Goal: Information Seeking & Learning: Get advice/opinions

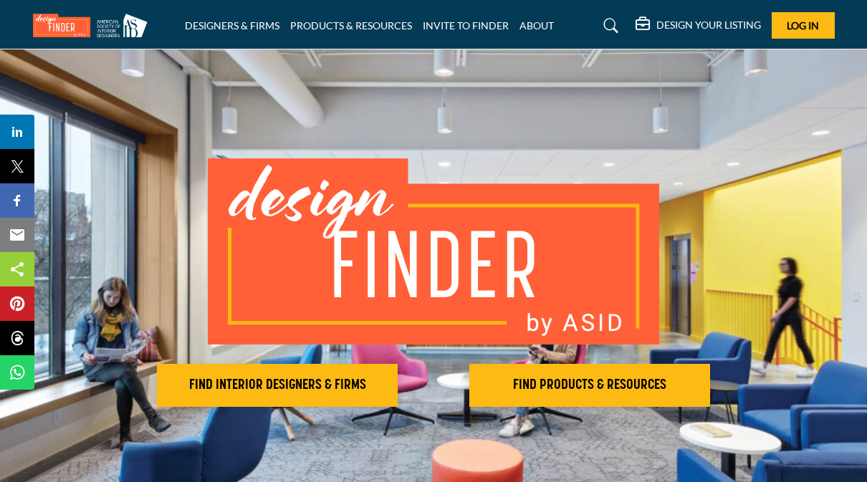
click at [261, 392] on h2 "FIND INTERIOR DESIGNERS & FIRMS" at bounding box center [277, 385] width 232 height 17
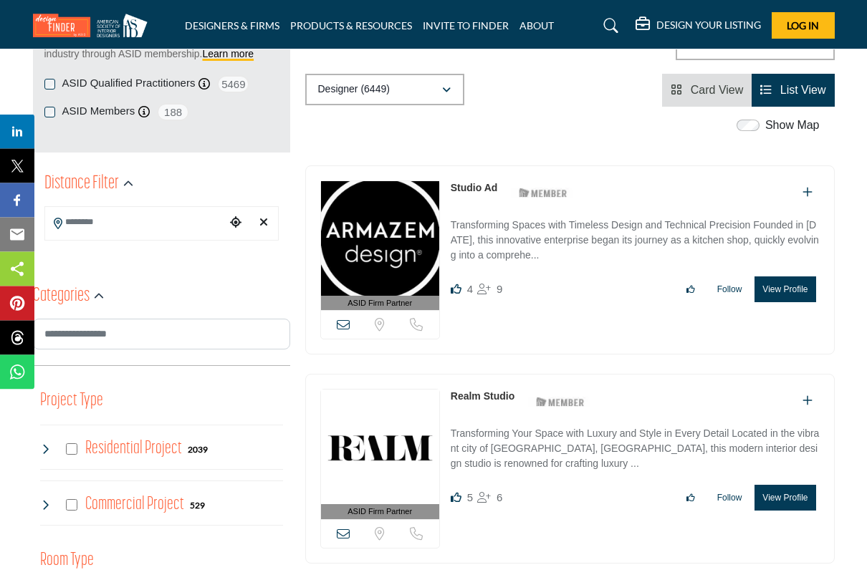
scroll to position [240, 0]
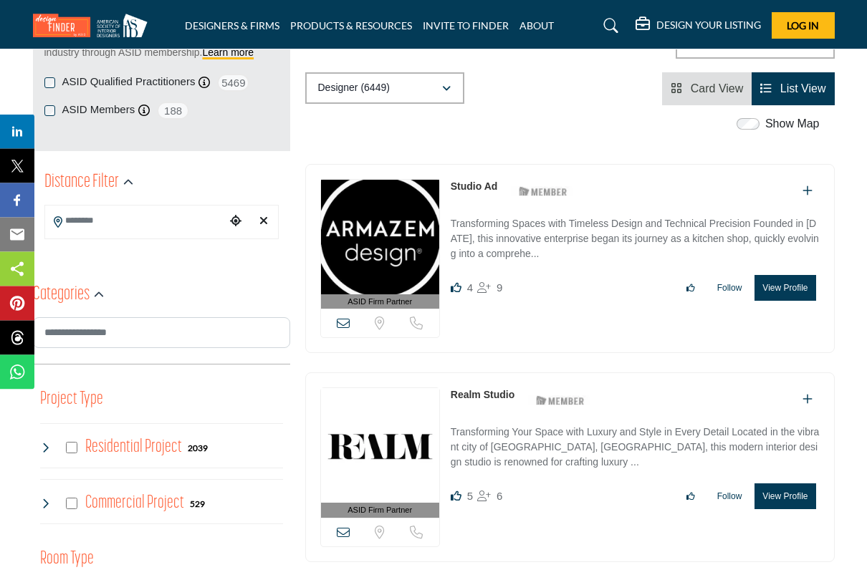
click at [86, 453] on h4 "Residential Project" at bounding box center [133, 448] width 97 height 25
click at [87, 446] on h4 "Residential Project" at bounding box center [133, 447] width 97 height 25
click at [87, 447] on h4 "Residential Project" at bounding box center [133, 447] width 97 height 25
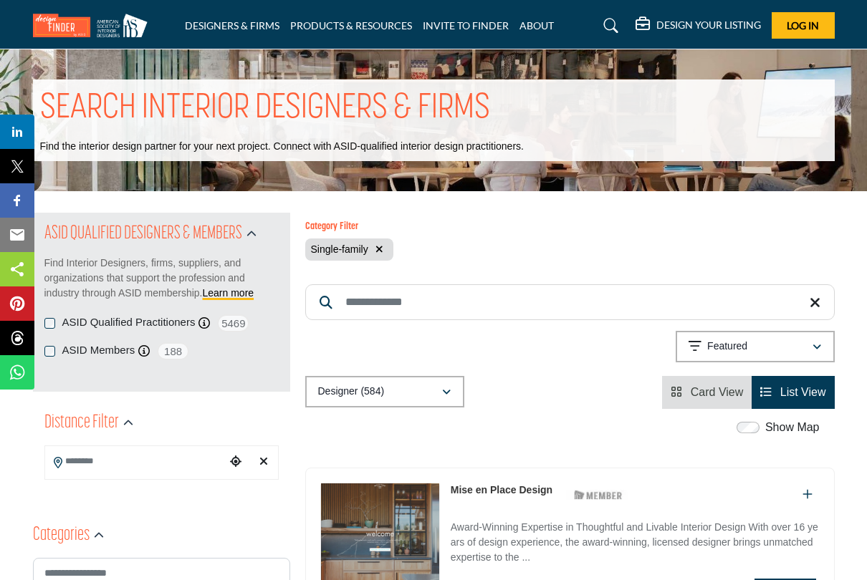
click at [442, 376] on button "Designer (584)" at bounding box center [384, 392] width 159 height 32
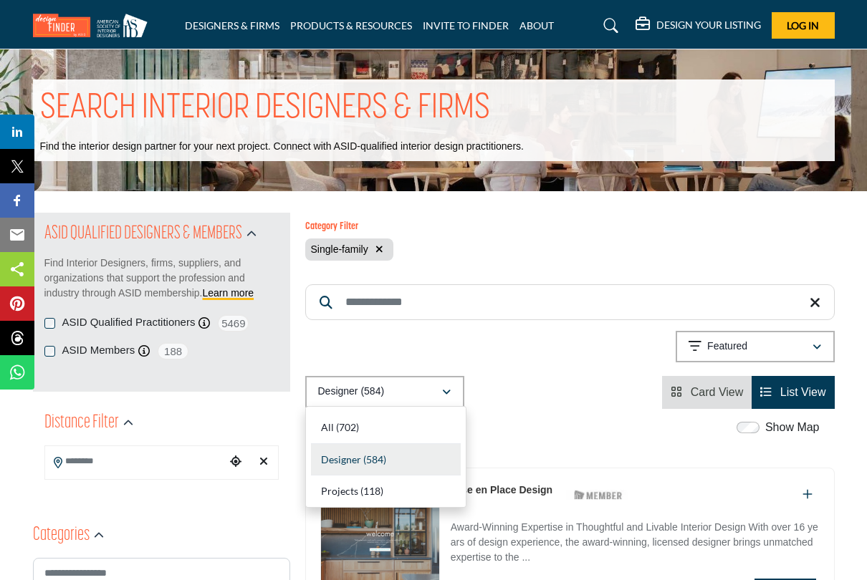
click at [364, 421] on div "All (702)" at bounding box center [386, 428] width 150 height 32
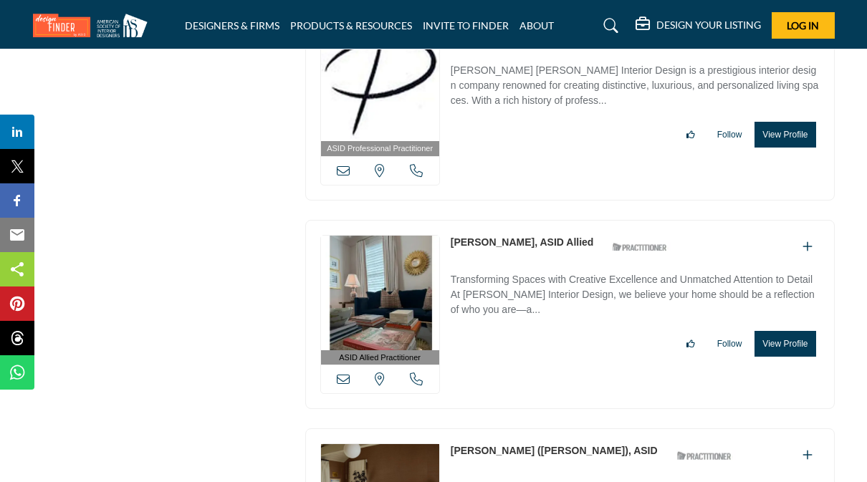
scroll to position [4007, 0]
click at [611, 32] on icon at bounding box center [611, 26] width 14 height 14
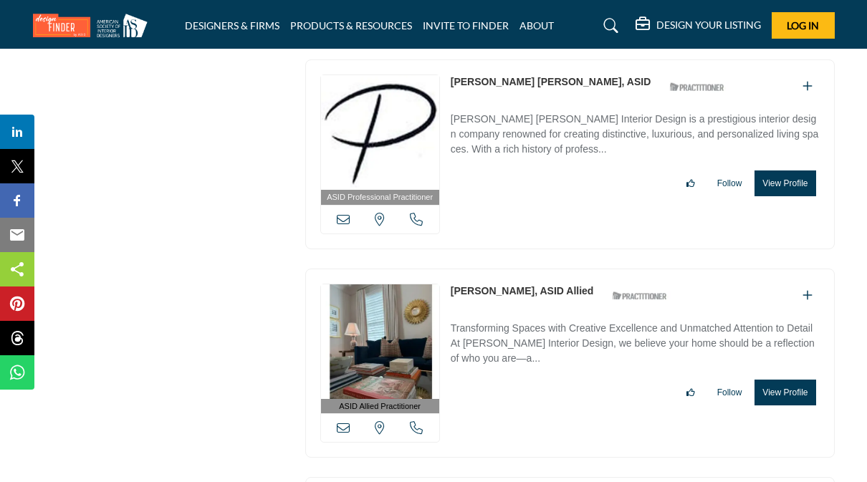
click at [611, 15] on link at bounding box center [609, 25] width 38 height 23
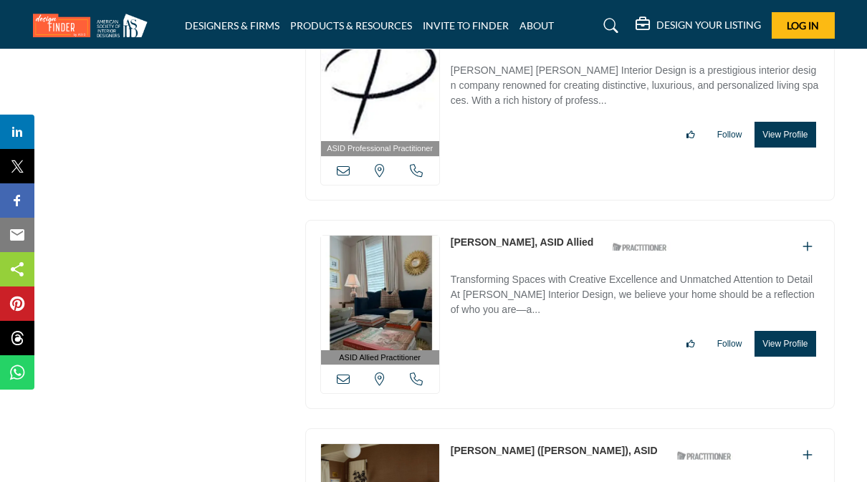
click at [604, 31] on icon at bounding box center [611, 26] width 14 height 14
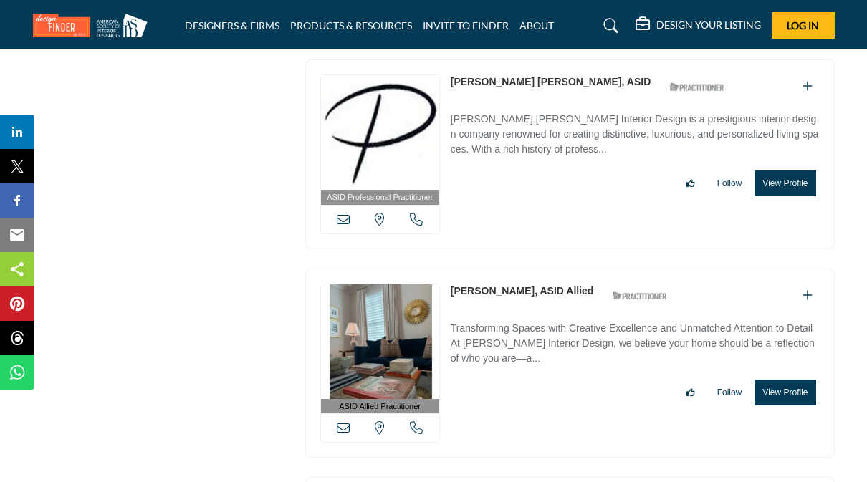
click at [619, 18] on link at bounding box center [609, 25] width 38 height 23
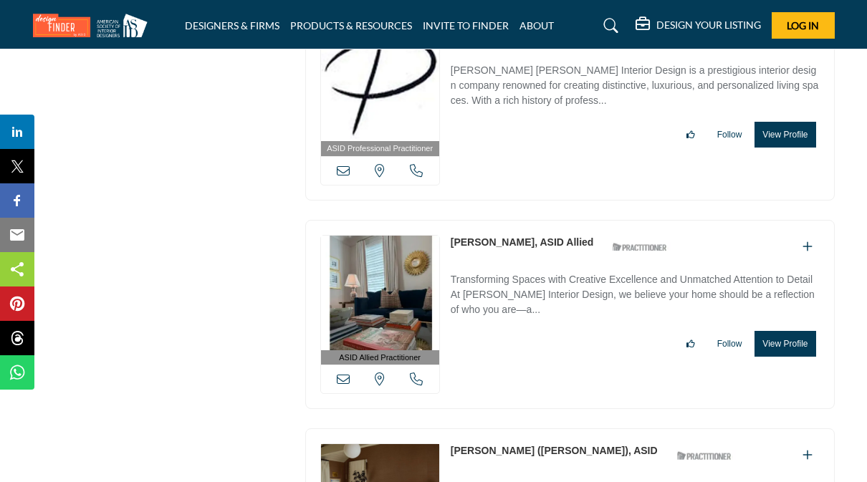
click at [610, 27] on icon at bounding box center [611, 26] width 14 height 14
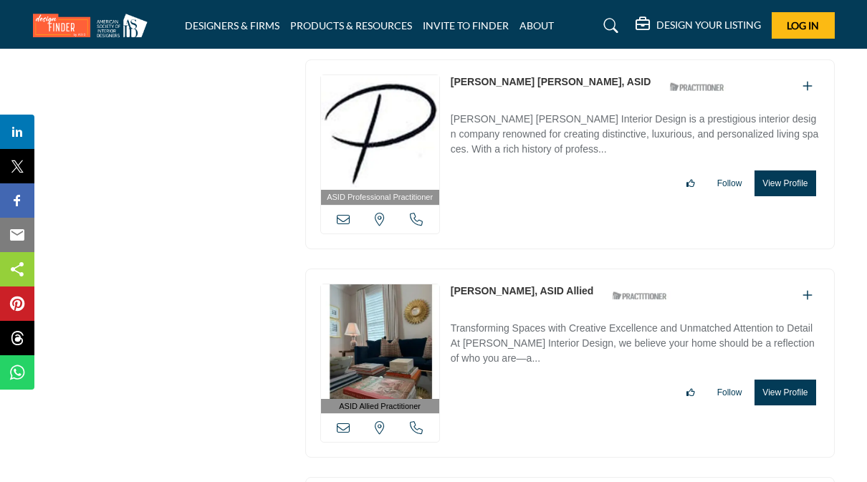
click at [621, 22] on link at bounding box center [609, 25] width 38 height 23
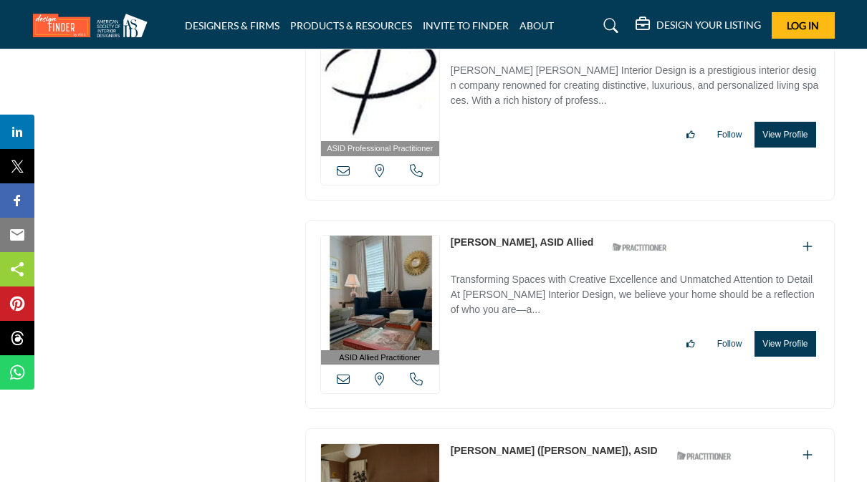
click at [611, 21] on icon at bounding box center [611, 26] width 14 height 14
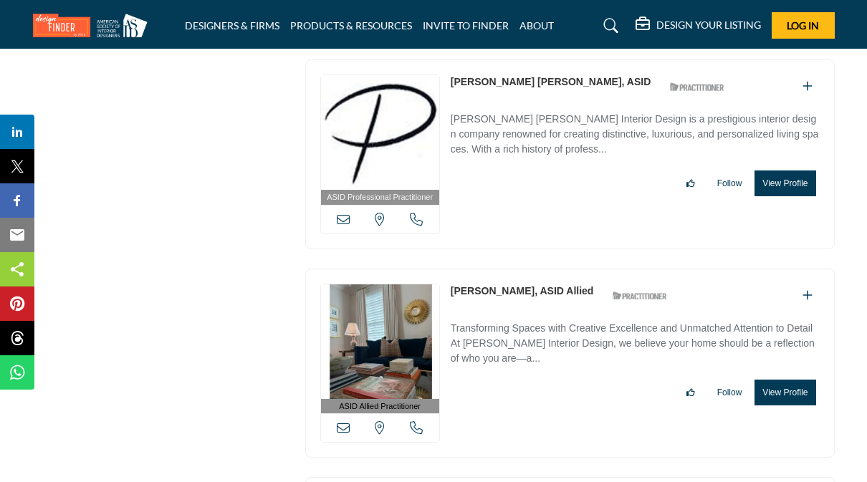
click at [620, 29] on link at bounding box center [609, 25] width 38 height 23
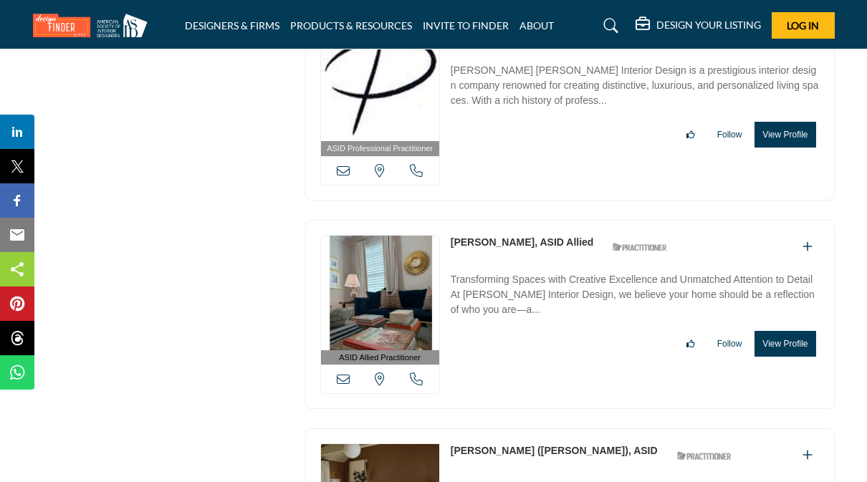
click at [619, 28] on link at bounding box center [609, 25] width 38 height 23
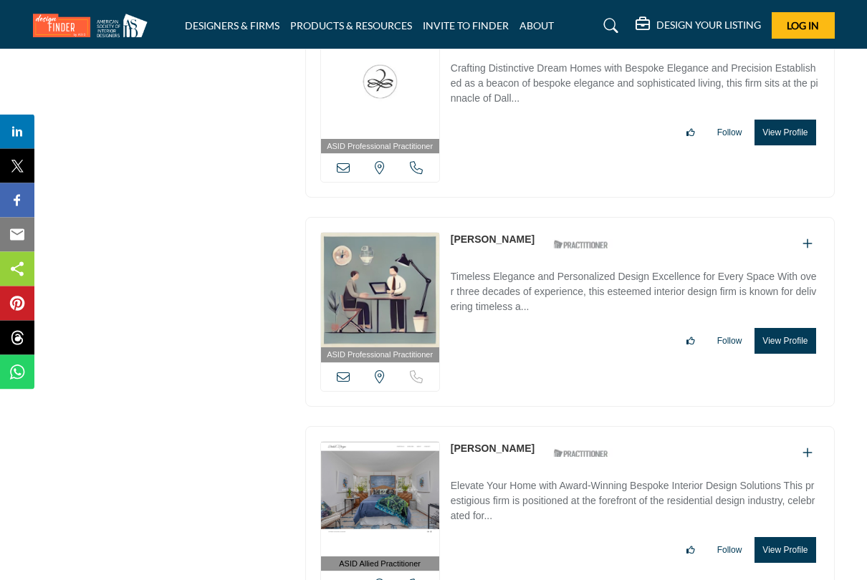
scroll to position [11585, 0]
click at [685, 269] on p "Timeless Elegance and Personalized Design Excellence for Every Space With over …" at bounding box center [635, 293] width 369 height 48
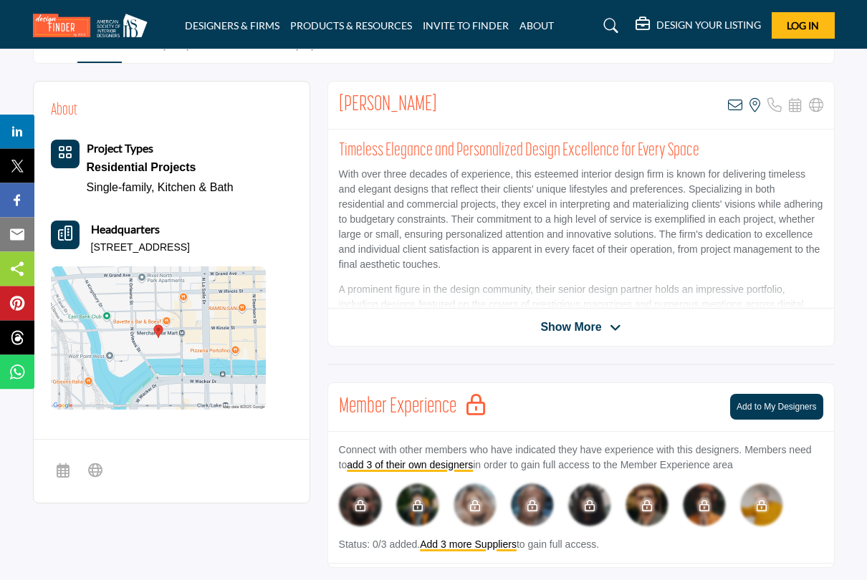
scroll to position [320, 0]
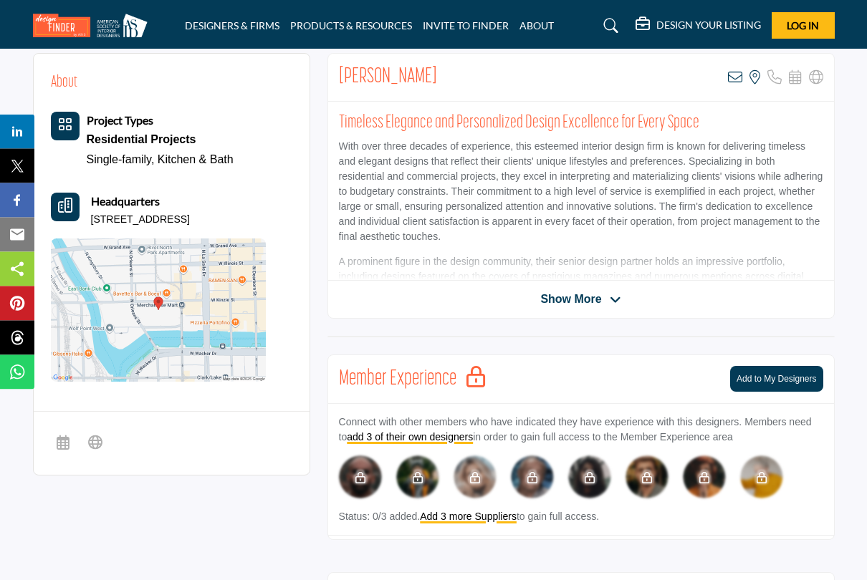
click at [615, 297] on icon at bounding box center [615, 301] width 11 height 13
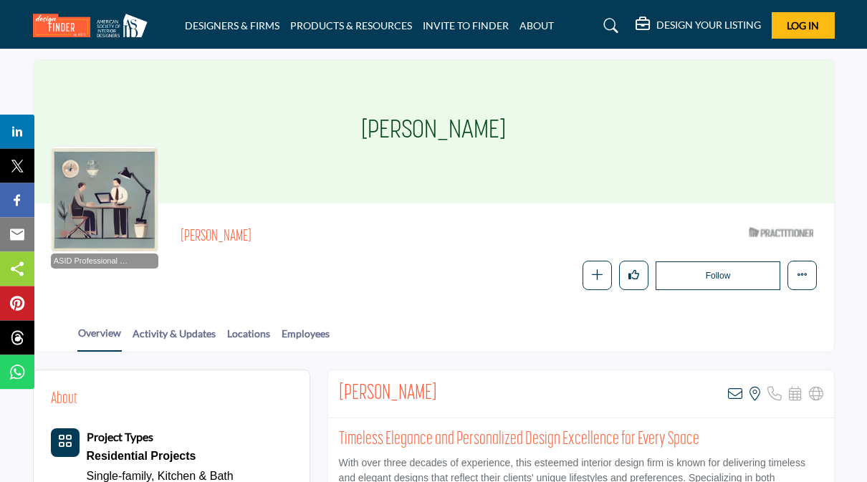
scroll to position [0, 0]
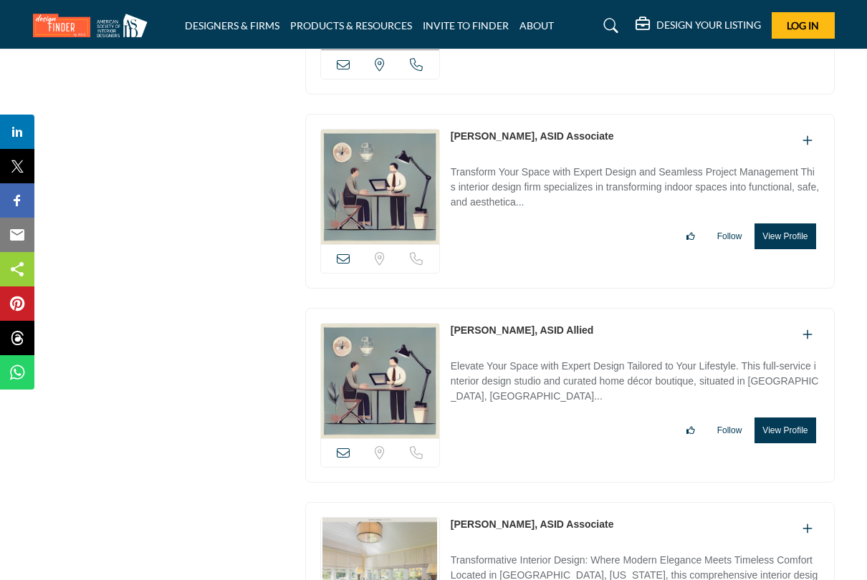
scroll to position [28000, 0]
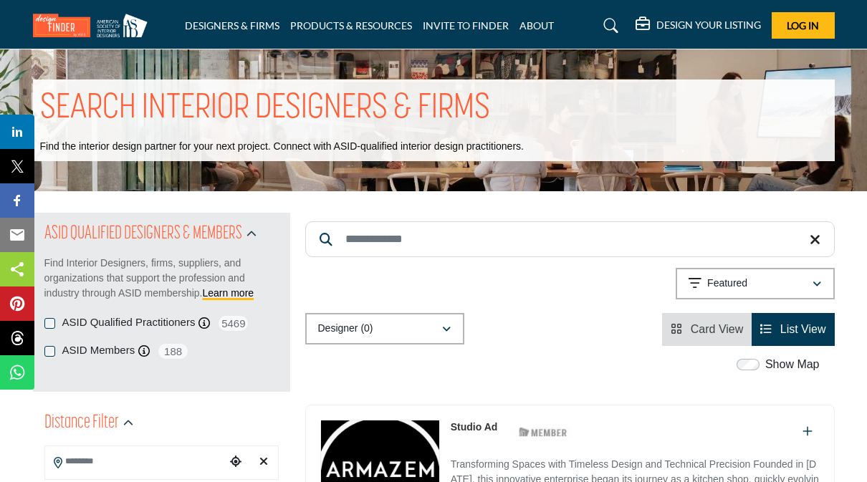
click at [464, 253] on input "Search Keyword" at bounding box center [570, 239] width 530 height 36
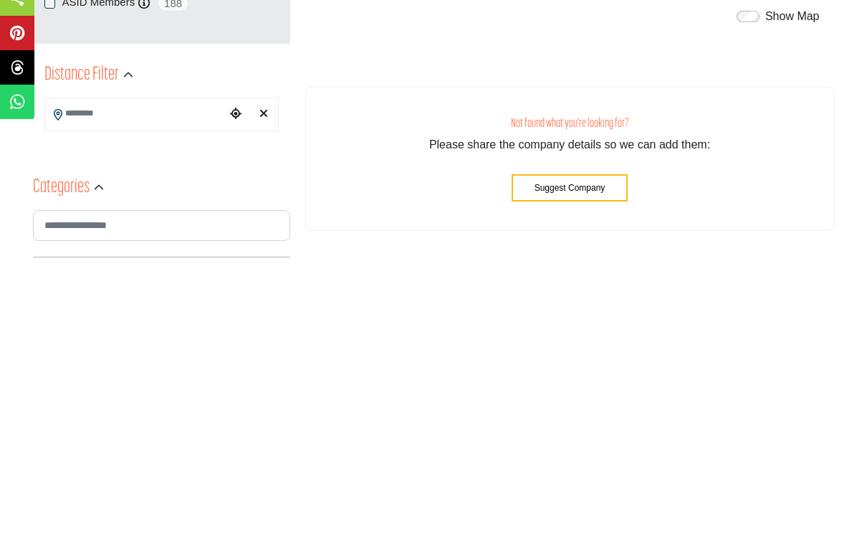
scroll to position [100, 0]
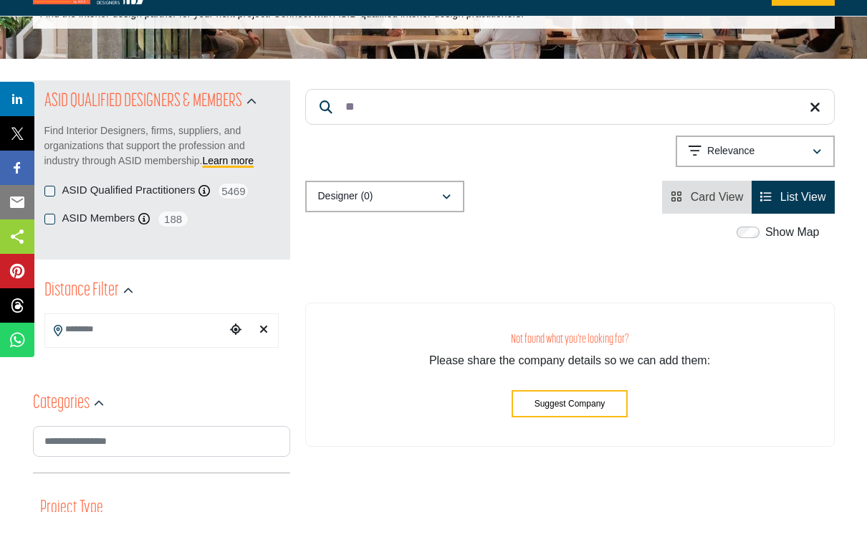
type input "*"
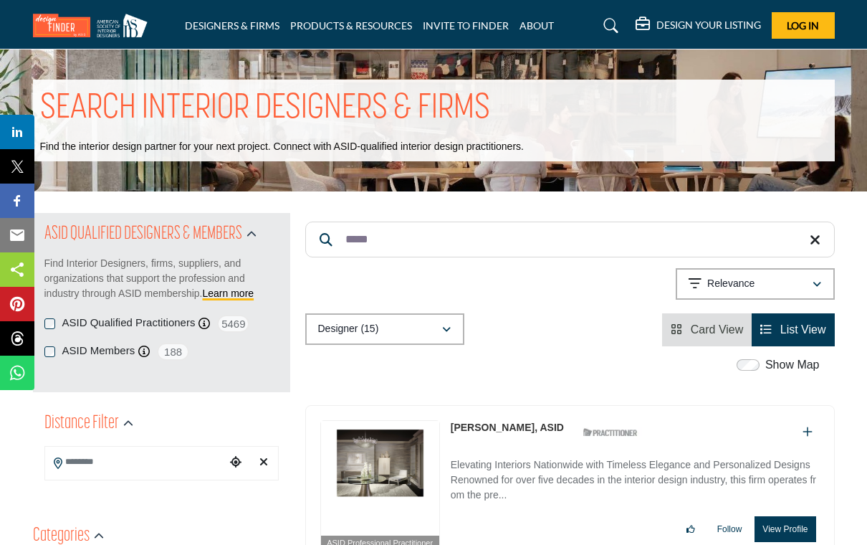
type input "*****"
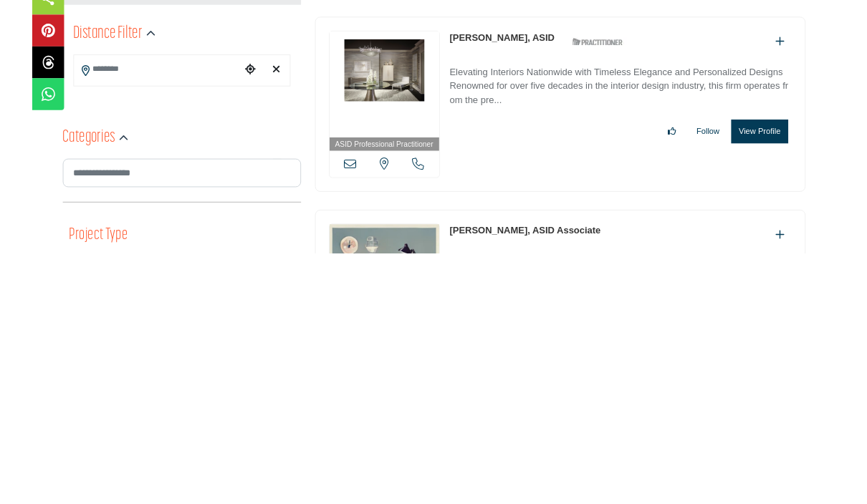
scroll to position [118, 0]
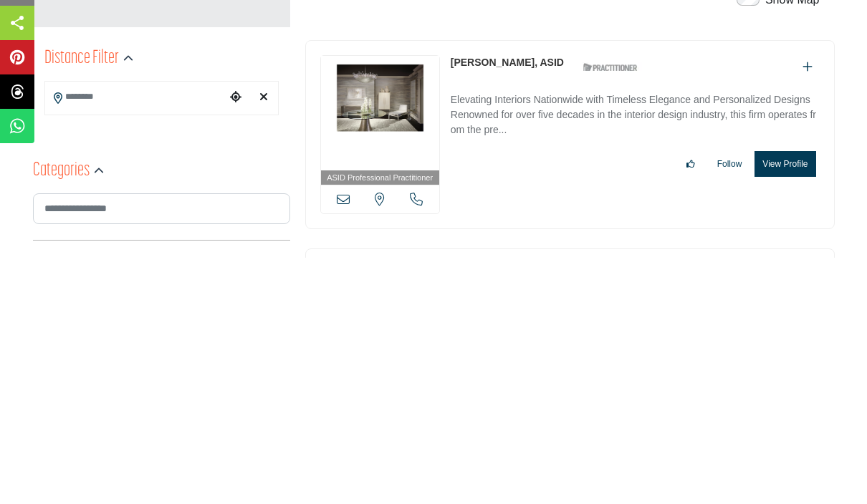
click at [793, 398] on button "View Profile" at bounding box center [785, 411] width 61 height 26
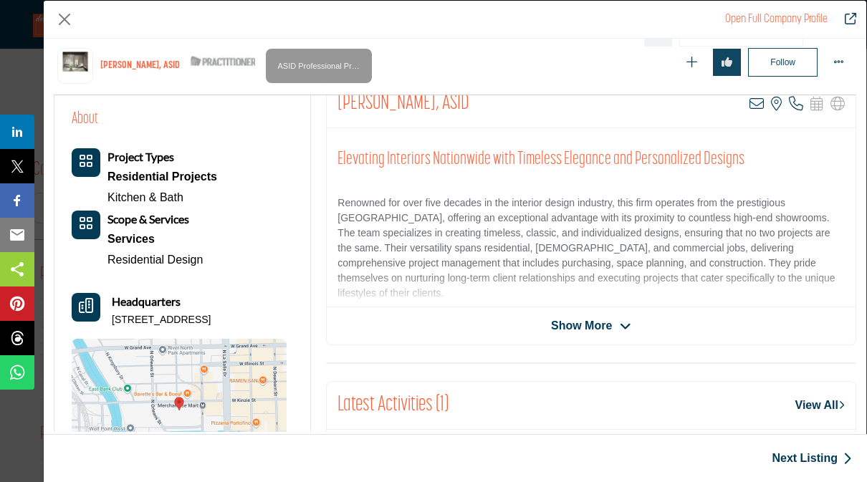
scroll to position [288, 0]
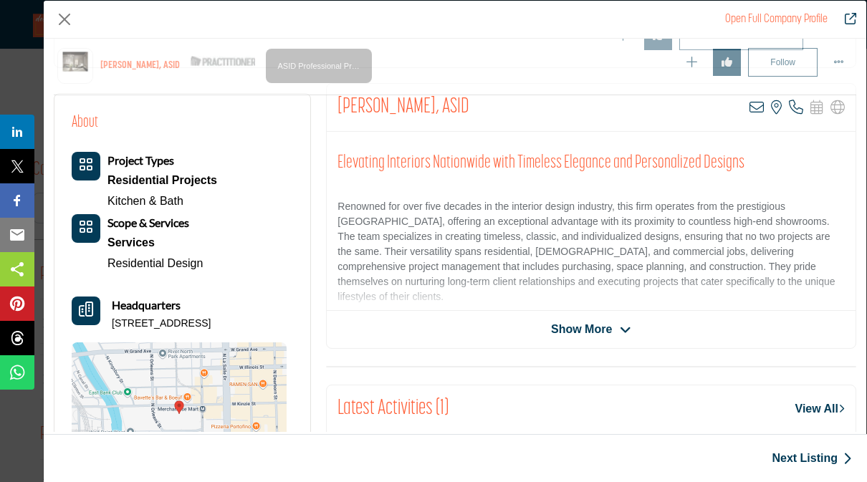
click at [589, 328] on span "Show More" at bounding box center [581, 329] width 61 height 17
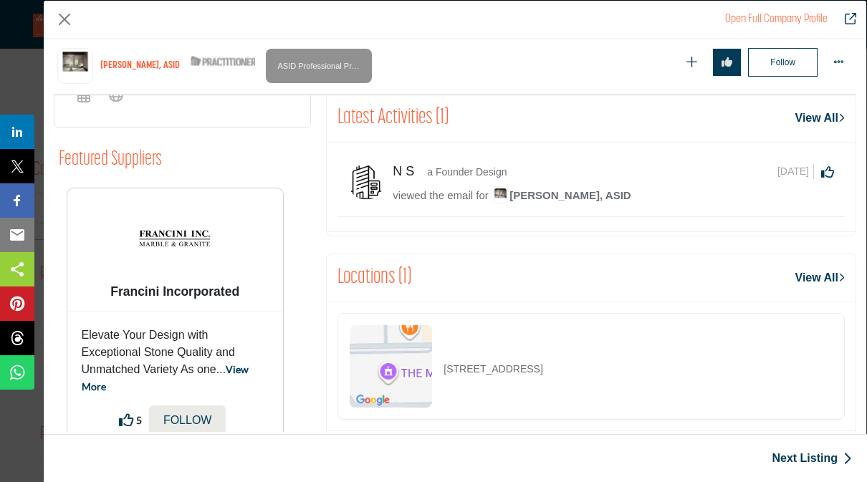
scroll to position [712, 0]
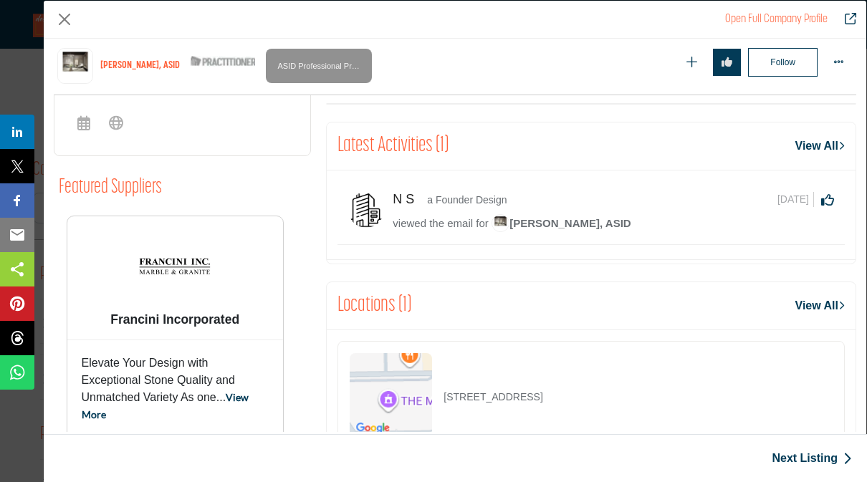
click at [403, 192] on h5 "N S" at bounding box center [408, 200] width 31 height 16
click at [479, 193] on p "a Founder Design" at bounding box center [467, 200] width 80 height 15
click at [498, 193] on p "a Founder Design" at bounding box center [467, 200] width 80 height 15
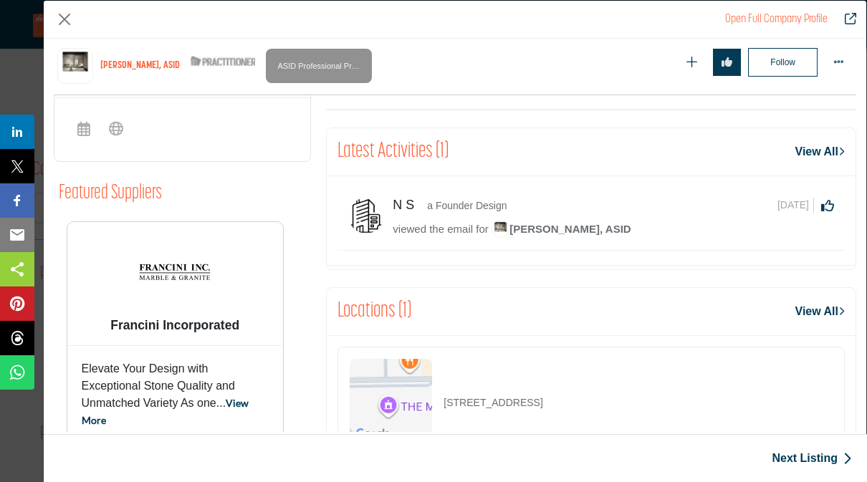
scroll to position [702, 0]
